Goal: Navigation & Orientation: Find specific page/section

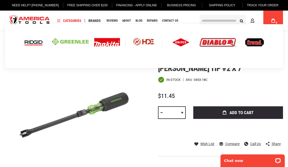
click at [73, 43] on img at bounding box center [70, 42] width 37 height 8
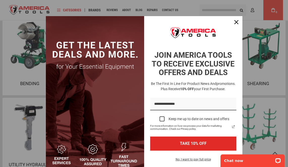
scroll to position [359, 0]
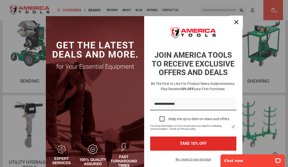
click at [237, 25] on div "Close" at bounding box center [237, 22] width 8 height 8
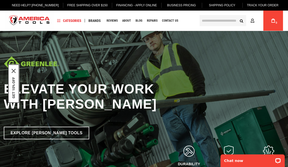
scroll to position [43, 0]
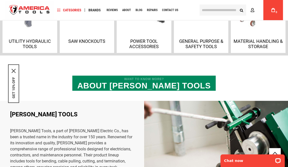
scroll to position [478, 0]
